Goal: Task Accomplishment & Management: Use online tool/utility

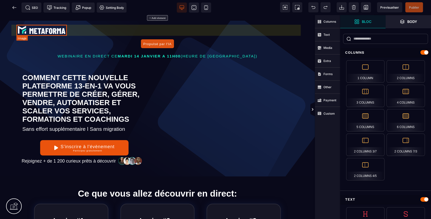
click at [59, 30] on img at bounding box center [41, 29] width 50 height 11
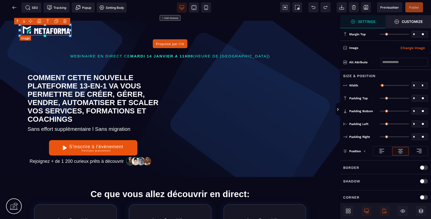
type input "*"
type input "***"
type input "*"
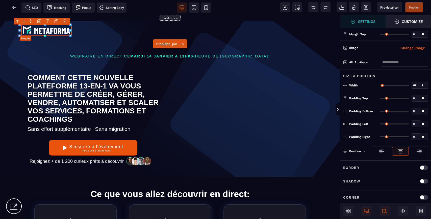
type input "*"
select select "**"
click at [415, 49] on button "Change Image" at bounding box center [412, 48] width 31 height 8
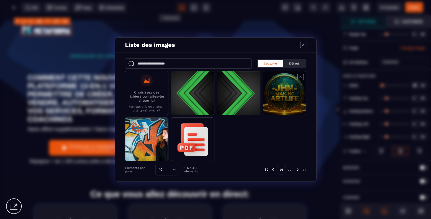
click at [282, 98] on span "Modal window" at bounding box center [284, 93] width 43 height 44
click at [288, 102] on span "Modal window" at bounding box center [284, 93] width 43 height 44
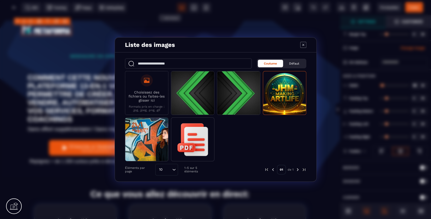
click at [275, 63] on span "Coutume" at bounding box center [270, 64] width 13 height 4
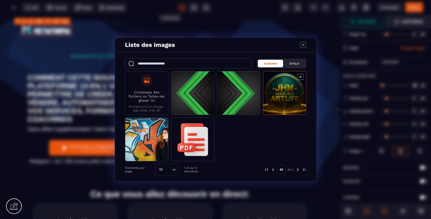
click at [289, 92] on span "Modal window" at bounding box center [284, 93] width 43 height 44
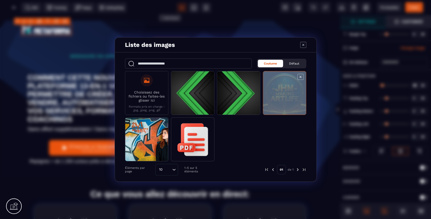
click at [289, 92] on span "Modal window" at bounding box center [284, 93] width 43 height 44
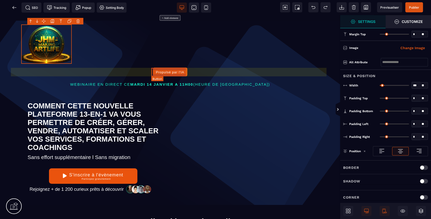
click at [178, 70] on button "Propulsé par l'IA" at bounding box center [170, 72] width 35 height 9
select select "***"
select select
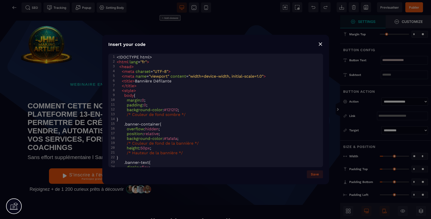
select select "***"
select select
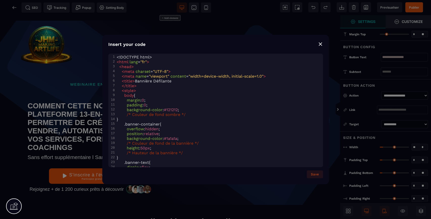
click at [321, 44] on div "⨯" at bounding box center [320, 43] width 5 height 7
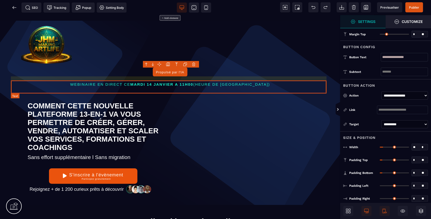
click at [224, 82] on p "WEBINAIRE EN DIRECT [DATE][DATE] 11H00 (HEURE DE [GEOGRAPHIC_DATA])" at bounding box center [170, 85] width 316 height 8
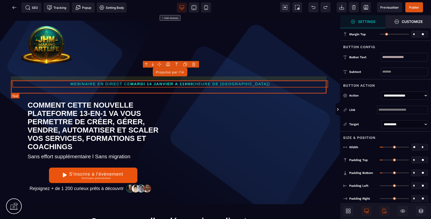
select select "***"
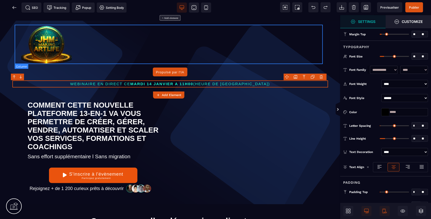
click at [148, 60] on div at bounding box center [170, 43] width 308 height 39
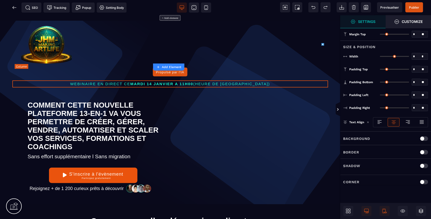
type input "*"
type input "***"
type input "*"
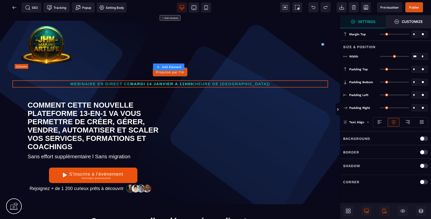
type input "*"
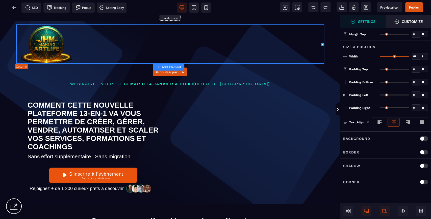
click at [167, 72] on div "Propulsé par l'IA" at bounding box center [170, 72] width 28 height 4
select select "***"
select select
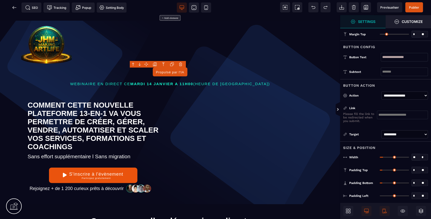
drag, startPoint x: 420, startPoint y: 57, endPoint x: 370, endPoint y: 52, distance: 50.8
click at [370, 52] on div "**********" at bounding box center [385, 57] width 91 height 15
click at [184, 64] on body "B" at bounding box center [215, 109] width 431 height 219
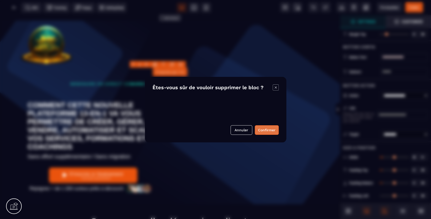
click at [264, 129] on button "Confirmer" at bounding box center [267, 130] width 24 height 10
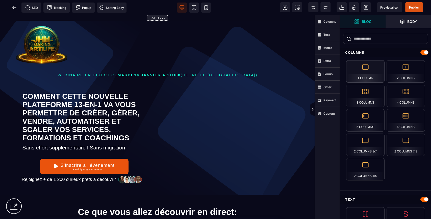
click at [370, 71] on div "1 Column" at bounding box center [365, 71] width 38 height 22
click at [328, 34] on strong "Text" at bounding box center [326, 35] width 6 height 4
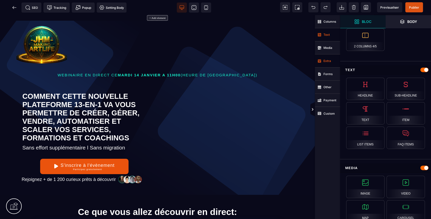
click at [331, 57] on span "Extra" at bounding box center [327, 61] width 25 height 13
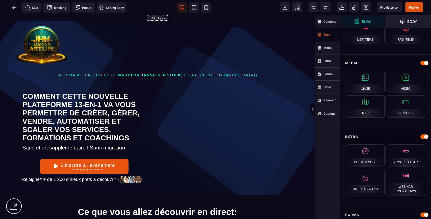
scroll to position [207, 0]
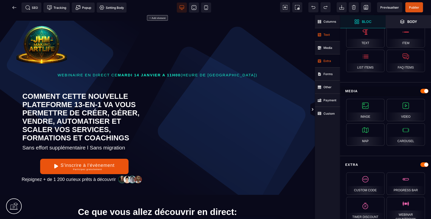
click at [327, 61] on strong "Extra" at bounding box center [327, 61] width 8 height 4
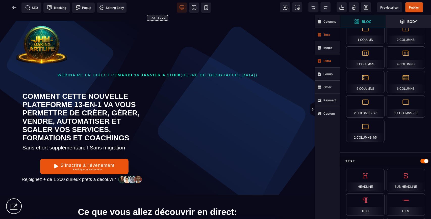
scroll to position [10, 0]
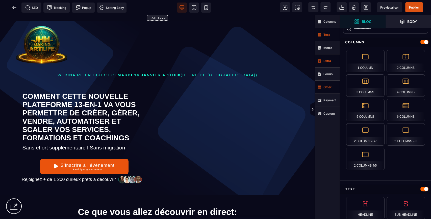
click at [325, 87] on strong "Other" at bounding box center [327, 87] width 8 height 4
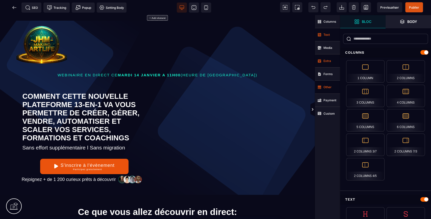
click at [331, 37] on span "Text" at bounding box center [327, 34] width 25 height 13
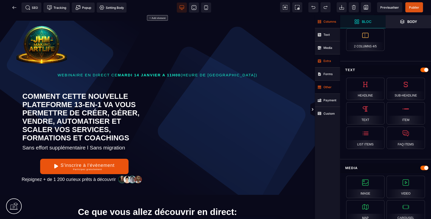
click at [333, 25] on span "Columns" at bounding box center [327, 21] width 25 height 13
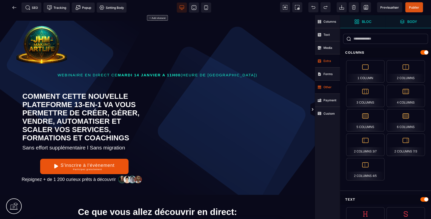
click at [420, 23] on span "Body" at bounding box center [408, 21] width 45 height 13
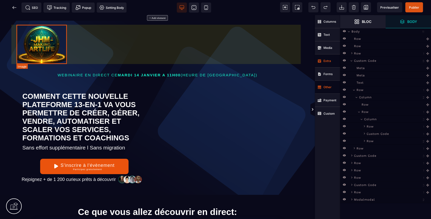
click at [53, 44] on img at bounding box center [41, 43] width 50 height 39
select select "**"
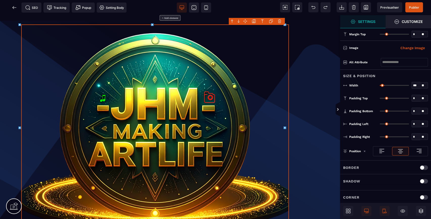
type input "****"
type input "**********"
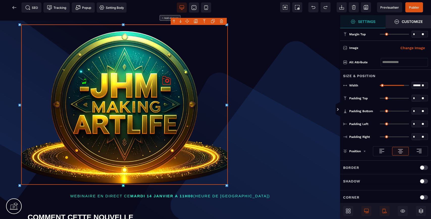
click at [0, 86] on div at bounding box center [170, 117] width 340 height 204
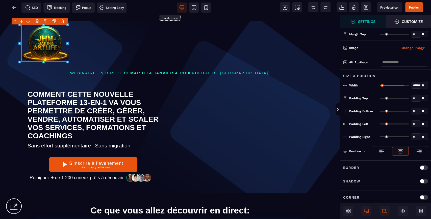
click at [67, 58] on div at bounding box center [170, 117] width 340 height 204
click at [57, 47] on img at bounding box center [45, 42] width 48 height 37
drag, startPoint x: 41, startPoint y: 37, endPoint x: 41, endPoint y: 22, distance: 15.2
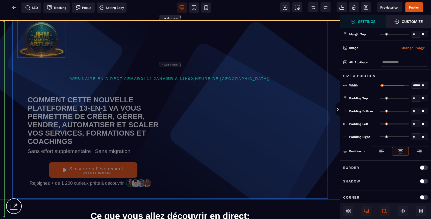
drag, startPoint x: 48, startPoint y: 34, endPoint x: 67, endPoint y: 34, distance: 18.9
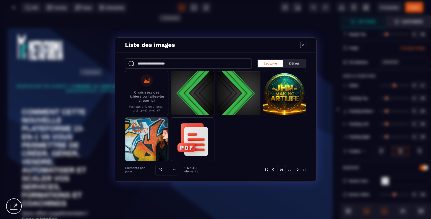
select select
select select "**"
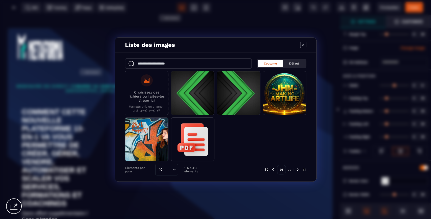
select select "*"
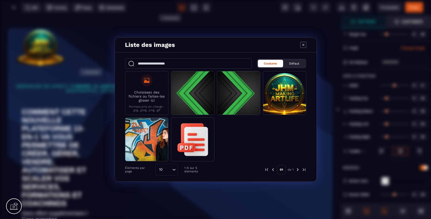
click at [304, 43] on icon "Modal window" at bounding box center [303, 45] width 6 height 6
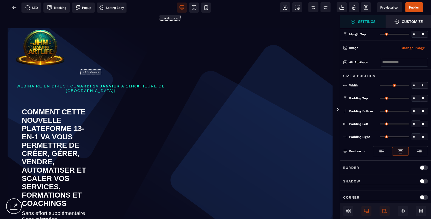
type input "*"
type input "**"
type input "*"
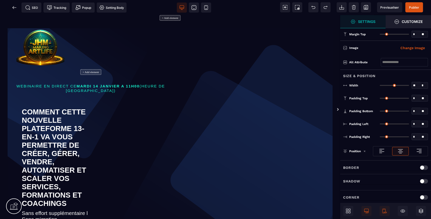
type input "*"
click at [313, 6] on icon at bounding box center [313, 7] width 5 height 5
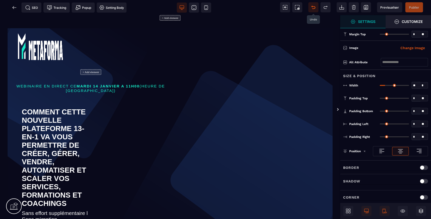
click at [315, 7] on icon at bounding box center [313, 7] width 5 height 5
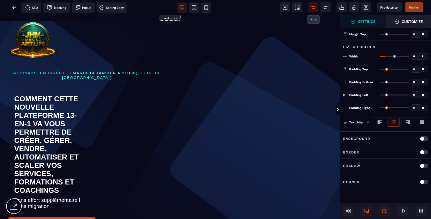
click at [310, 6] on span at bounding box center [313, 7] width 10 height 10
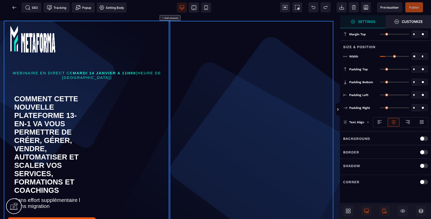
click at [219, 139] on div at bounding box center [253, 140] width 166 height 238
click at [244, 53] on div at bounding box center [253, 140] width 166 height 238
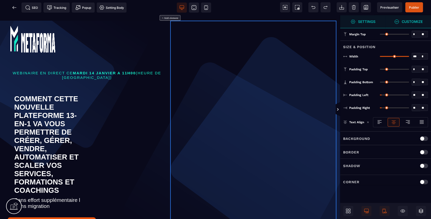
click at [410, 23] on strong "Customize" at bounding box center [412, 22] width 21 height 4
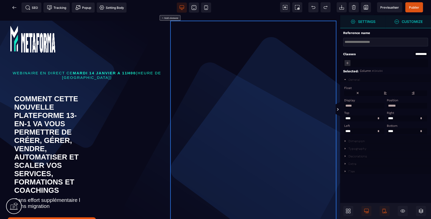
click at [371, 18] on span "Settings" at bounding box center [362, 21] width 45 height 13
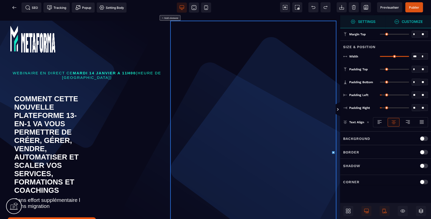
click at [224, 57] on div at bounding box center [253, 140] width 166 height 238
drag, startPoint x: 197, startPoint y: 38, endPoint x: 192, endPoint y: 31, distance: 8.3
click at [192, 31] on div at bounding box center [253, 140] width 166 height 238
click at [283, 78] on div at bounding box center [253, 140] width 166 height 238
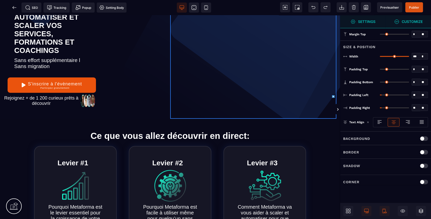
scroll to position [196, 0]
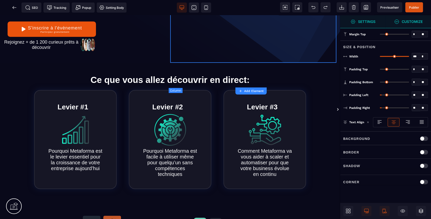
click at [343, 209] on span at bounding box center [348, 211] width 10 height 10
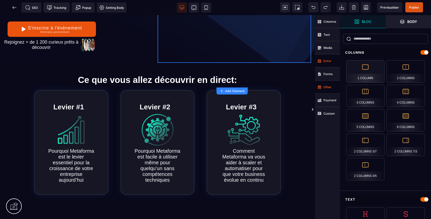
click at [368, 68] on div "1 Column" at bounding box center [365, 71] width 38 height 22
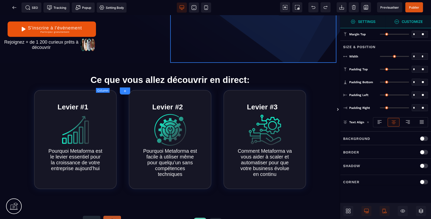
type input "*"
type input "***"
type input "*"
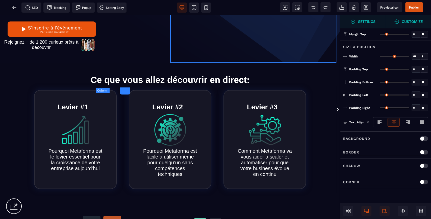
type input "**"
type input "*"
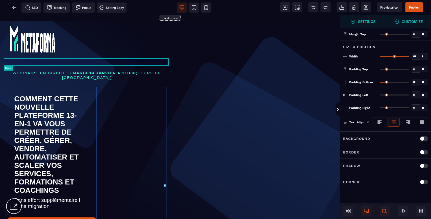
scroll to position [28, 0]
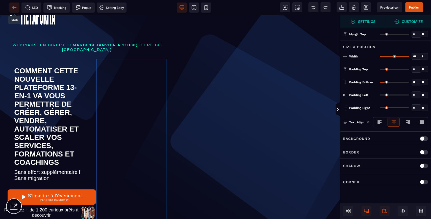
click at [13, 5] on icon at bounding box center [14, 7] width 5 height 5
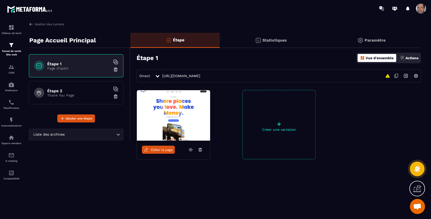
click at [168, 150] on span "Éditer la page" at bounding box center [162, 150] width 22 height 4
